Goal: Information Seeking & Learning: Check status

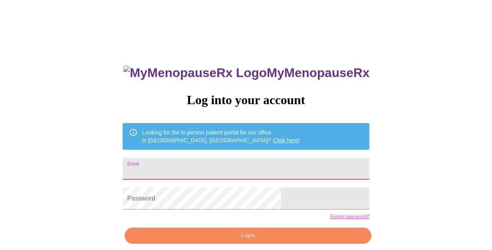
click at [232, 162] on input "Email" at bounding box center [246, 169] width 247 height 22
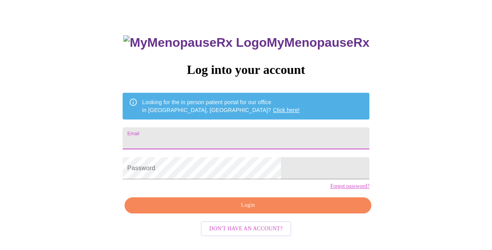
scroll to position [33, 0]
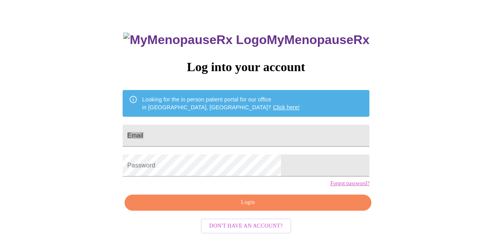
click at [86, 114] on div "MyMenopauseRx Log into your account Looking for the in person patient portal fo…" at bounding box center [246, 120] width 486 height 300
click at [238, 125] on input "Email" at bounding box center [246, 136] width 247 height 22
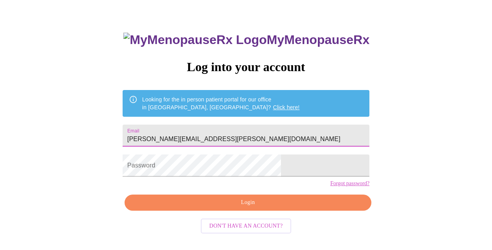
type input "[PERSON_NAME][EMAIL_ADDRESS][PERSON_NAME][DOMAIN_NAME]"
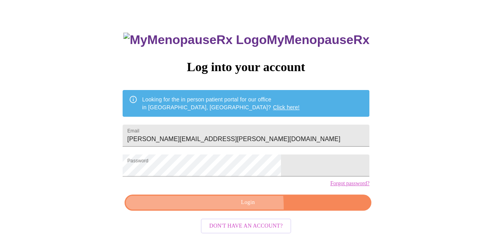
click at [192, 211] on button "Login" at bounding box center [248, 203] width 247 height 16
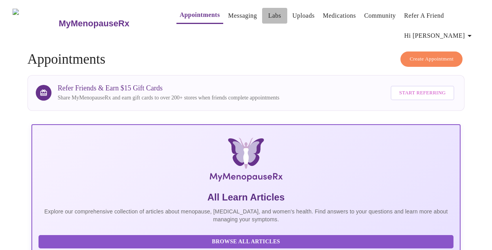
click at [269, 10] on link "Labs" at bounding box center [275, 15] width 13 height 11
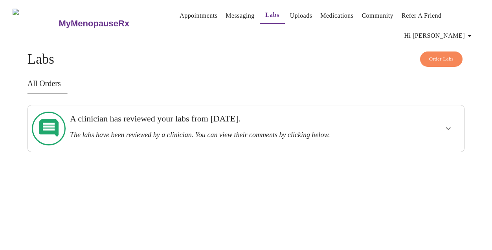
click at [376, 131] on h3 "The labs have been reviewed by a clinician. You can view their comments by clic…" at bounding box center [225, 135] width 310 height 8
click at [452, 125] on icon "show more" at bounding box center [448, 128] width 9 height 9
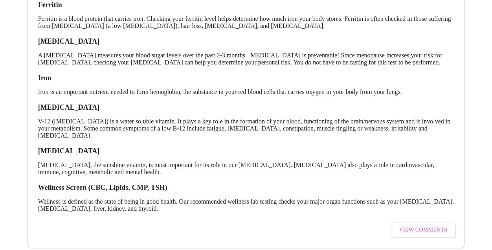
scroll to position [171, 0]
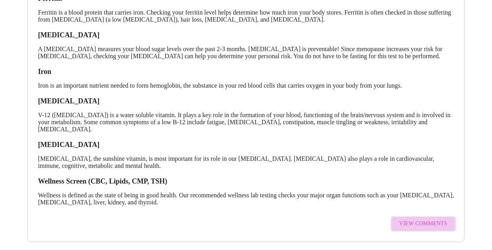
click at [435, 219] on span "View Comments" at bounding box center [424, 224] width 48 height 10
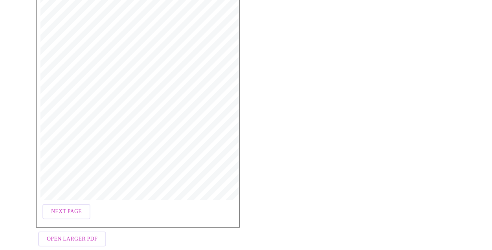
scroll to position [158, 0]
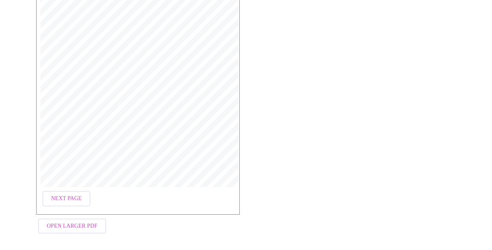
click at [70, 221] on span "Open Larger PDF" at bounding box center [72, 226] width 51 height 10
